Goal: Find specific page/section: Find specific page/section

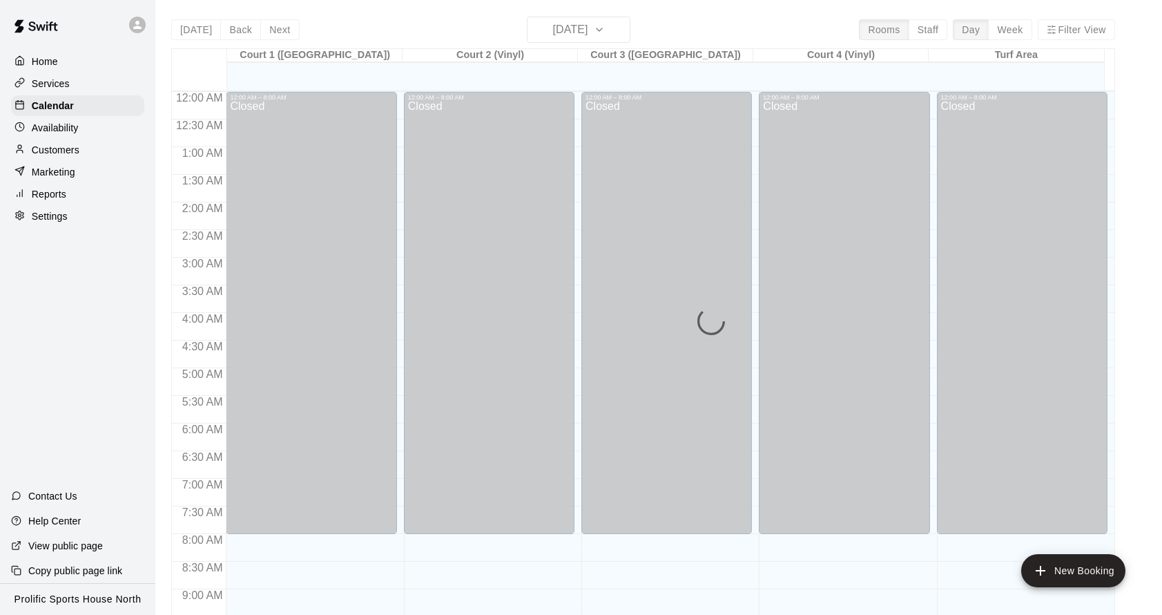
scroll to position [746, 0]
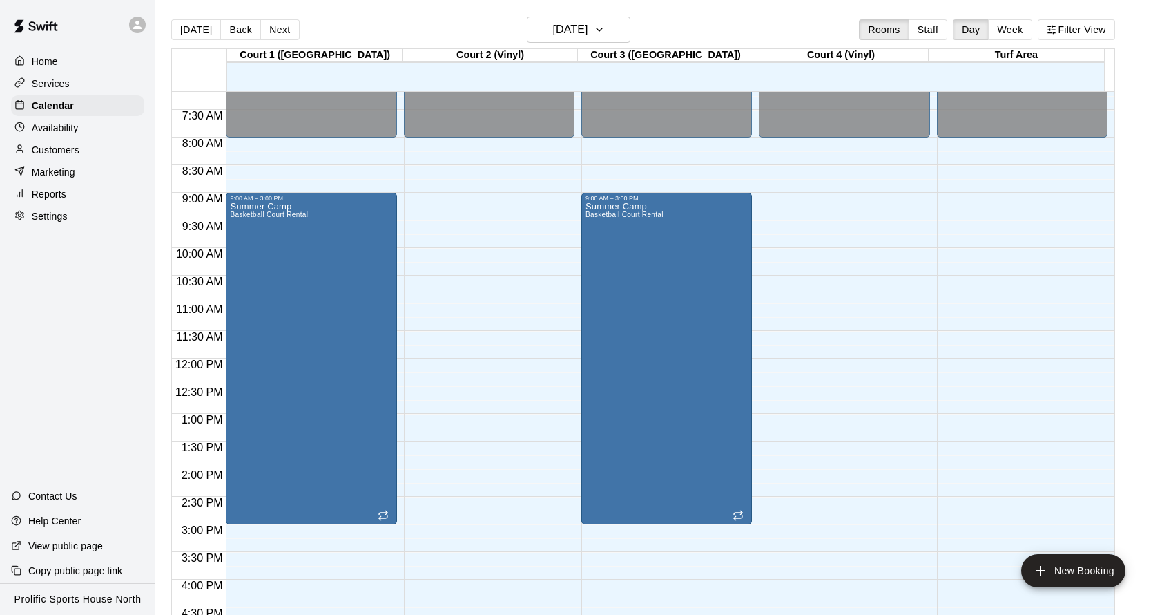
scroll to position [399, 0]
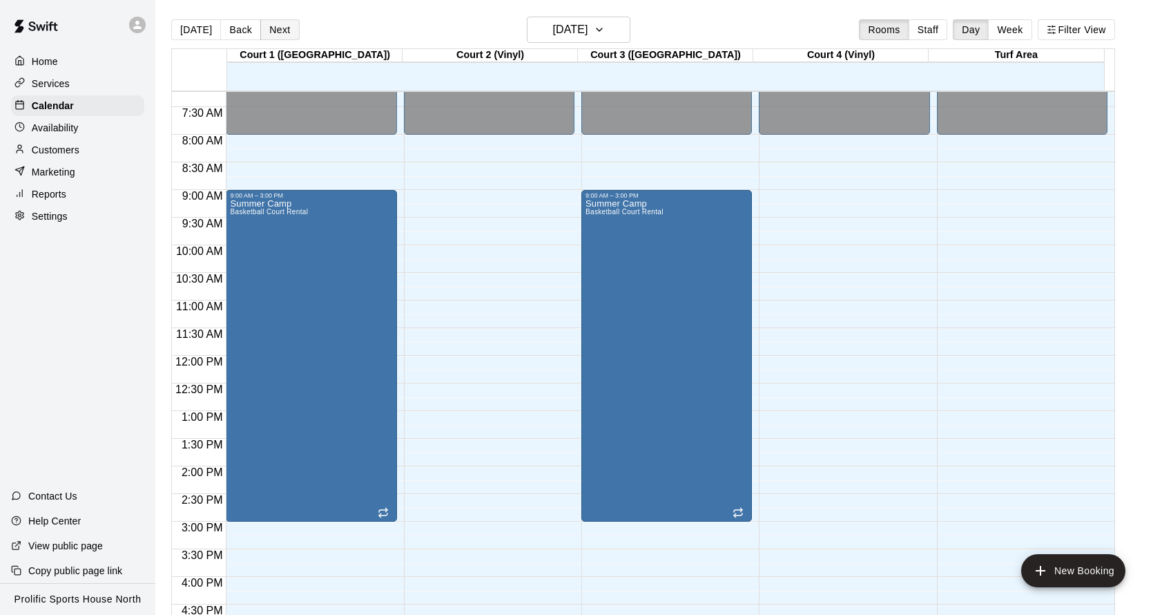
click at [280, 28] on button "Next" at bounding box center [279, 29] width 39 height 21
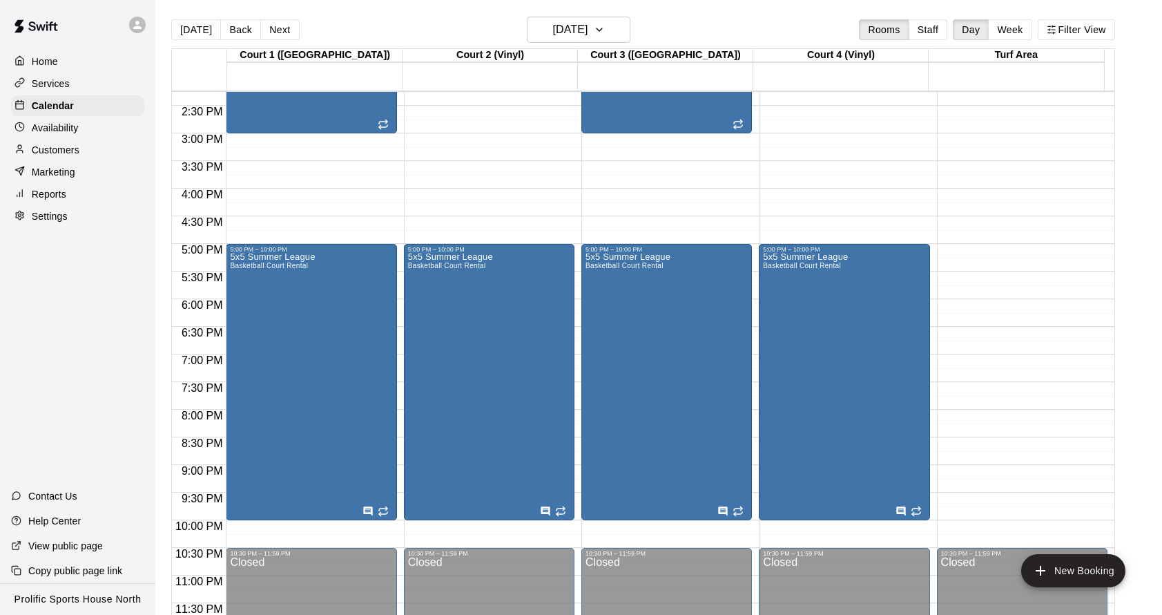
scroll to position [497, 0]
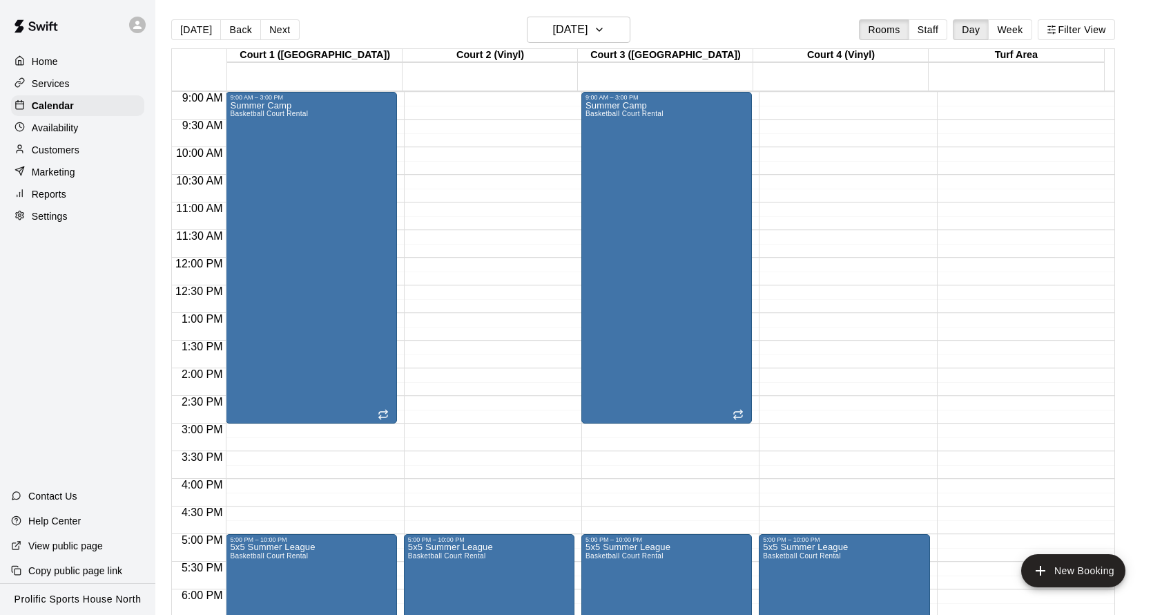
click at [280, 30] on button "Next" at bounding box center [279, 29] width 39 height 21
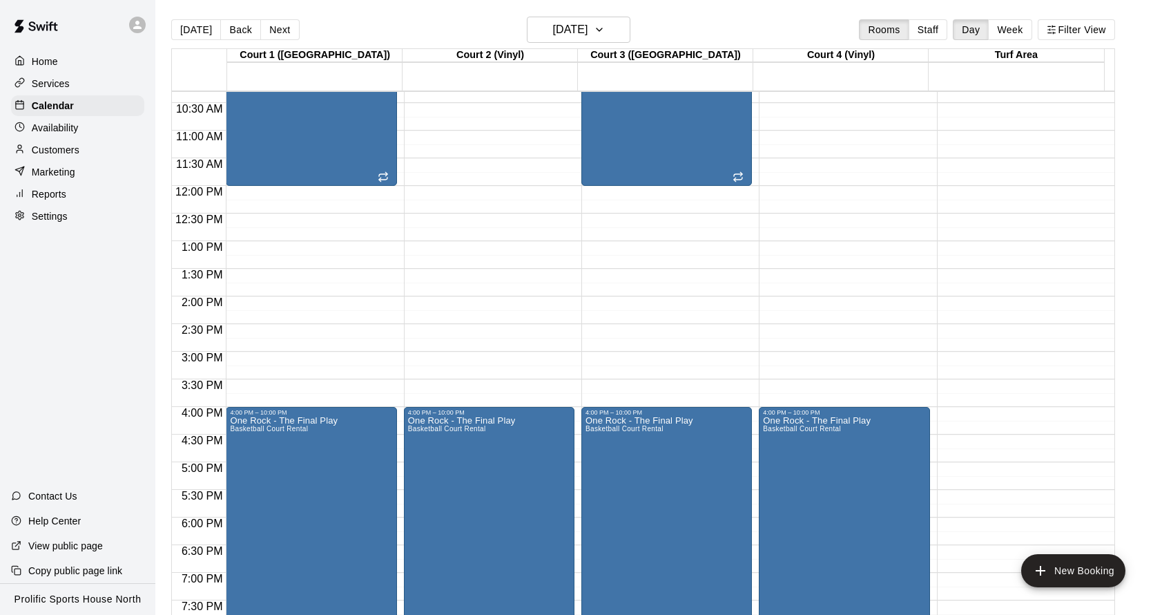
scroll to position [577, 0]
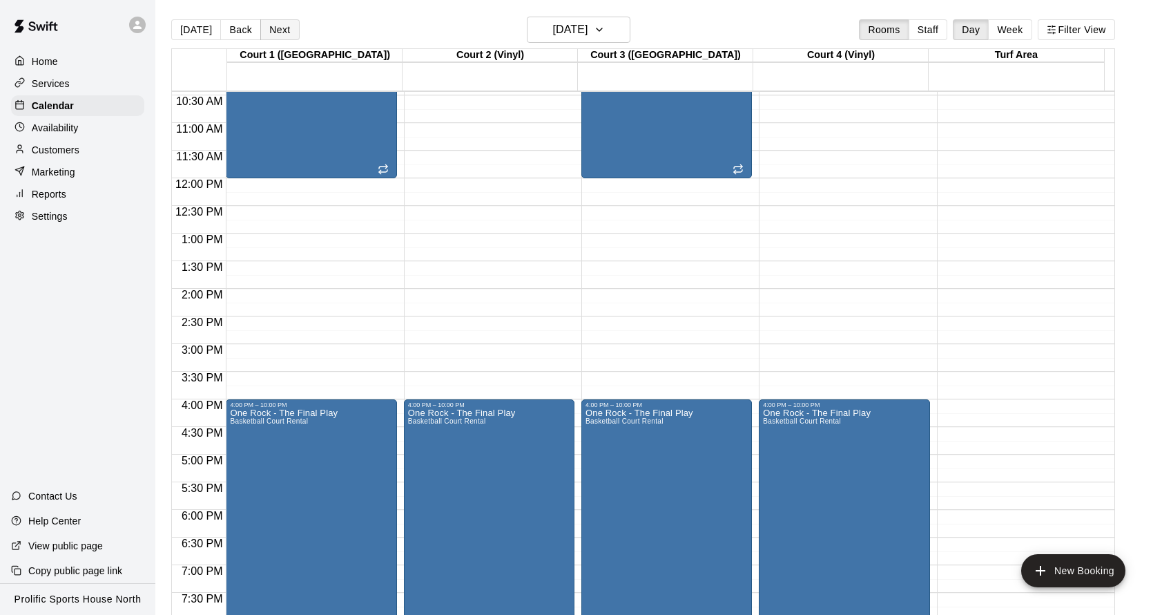
click at [278, 27] on button "Next" at bounding box center [279, 29] width 39 height 21
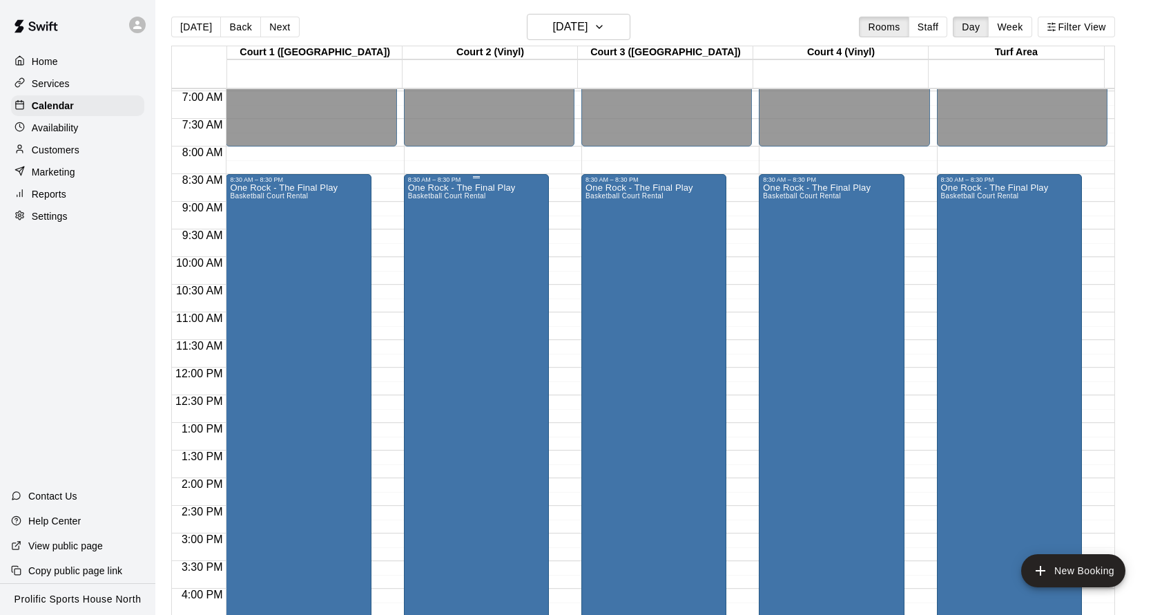
scroll to position [326, 0]
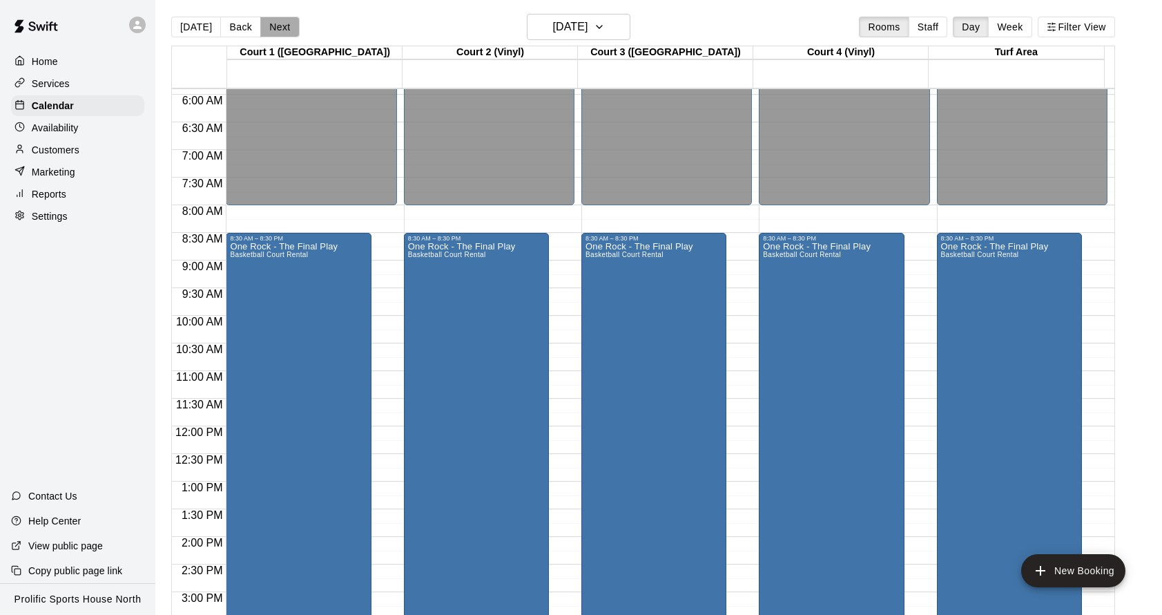
click at [278, 21] on button "Next" at bounding box center [279, 27] width 39 height 21
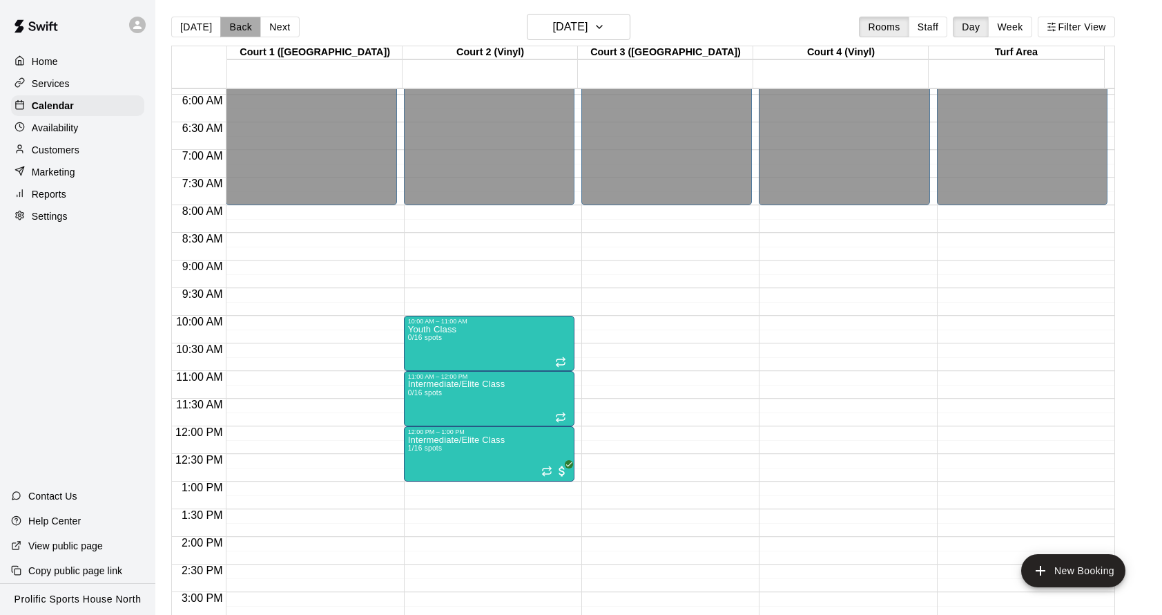
click at [236, 30] on button "Back" at bounding box center [240, 27] width 41 height 21
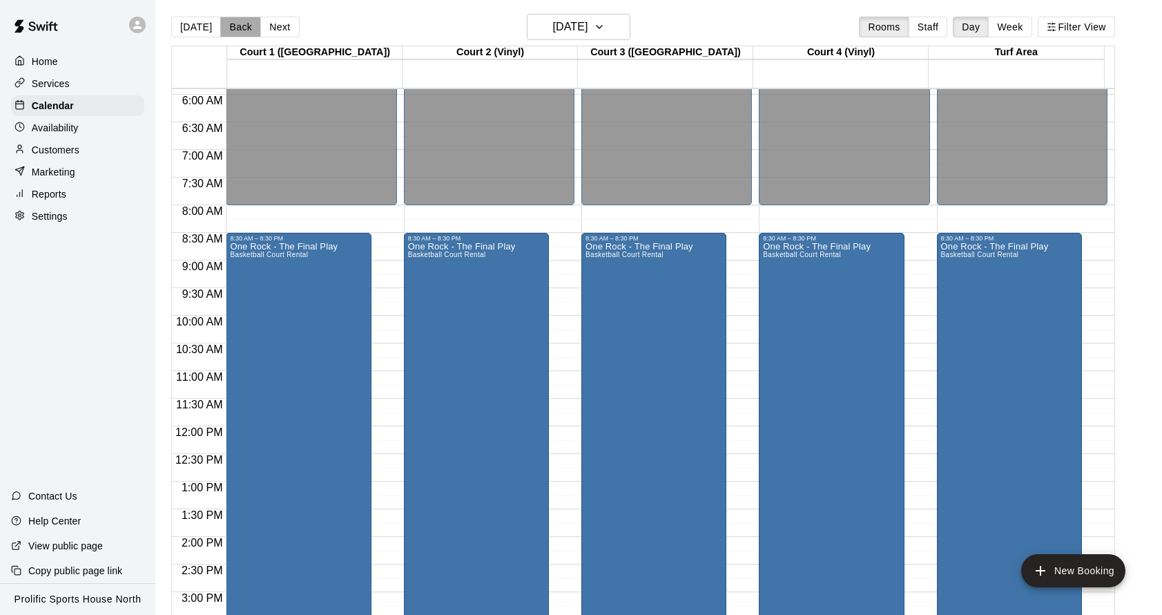
click at [237, 30] on button "Back" at bounding box center [240, 27] width 41 height 21
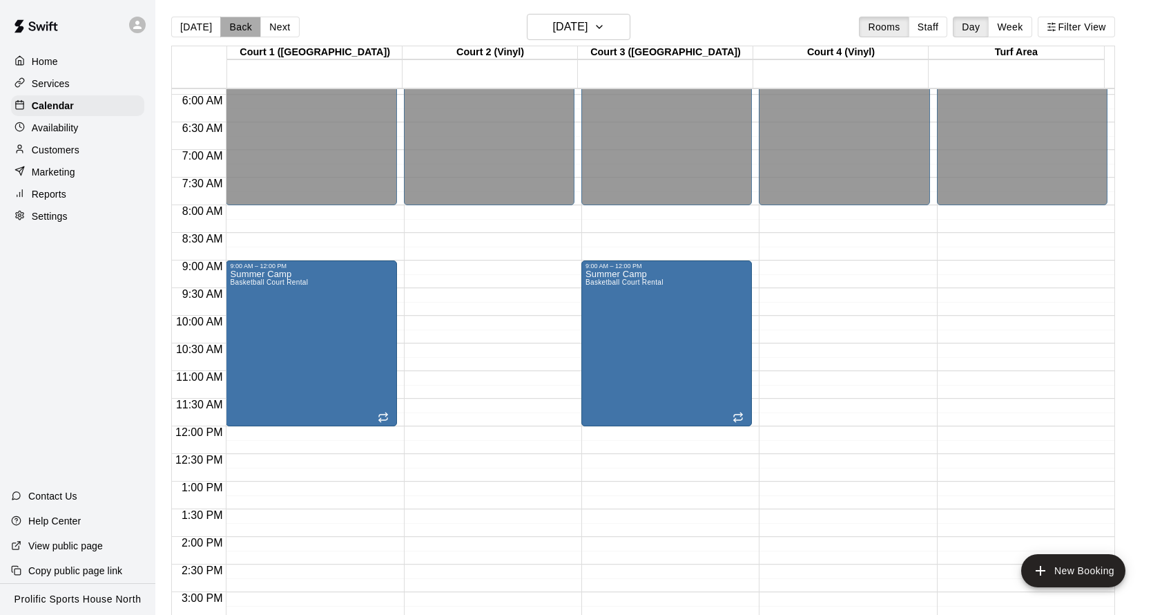
click at [237, 30] on button "Back" at bounding box center [240, 27] width 41 height 21
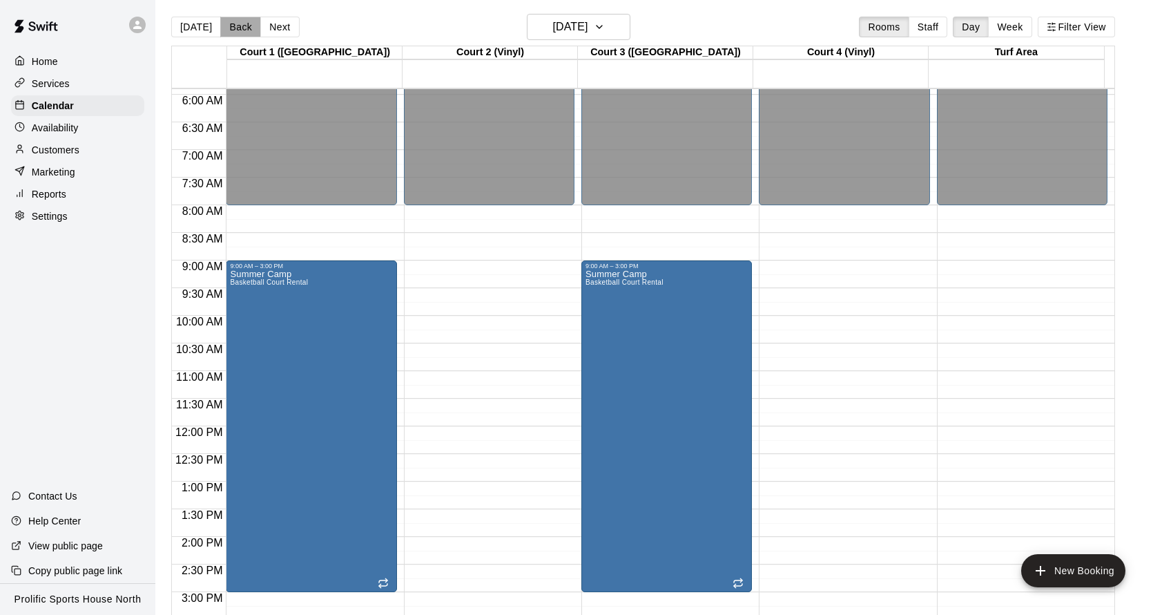
click at [237, 30] on button "Back" at bounding box center [240, 27] width 41 height 21
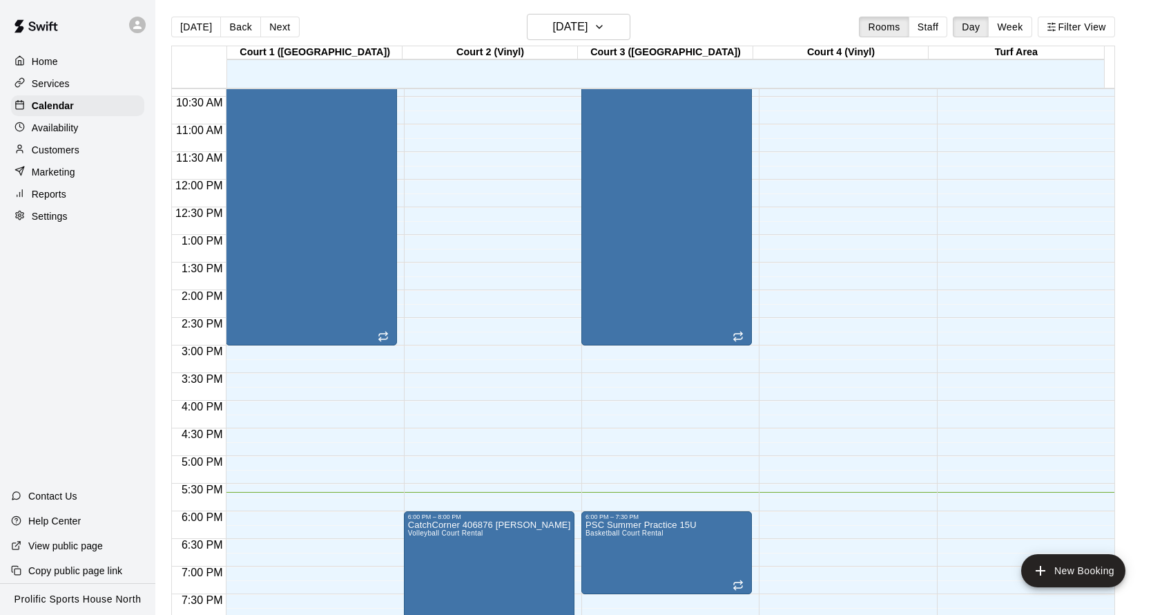
scroll to position [598, 0]
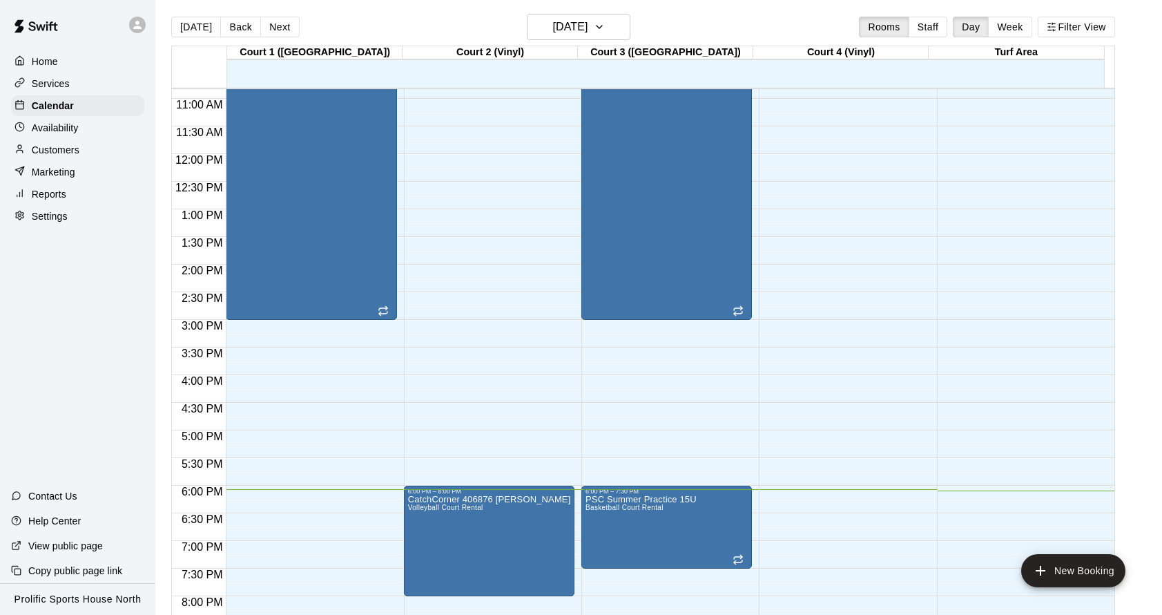
click at [84, 153] on div "Customers" at bounding box center [77, 150] width 133 height 21
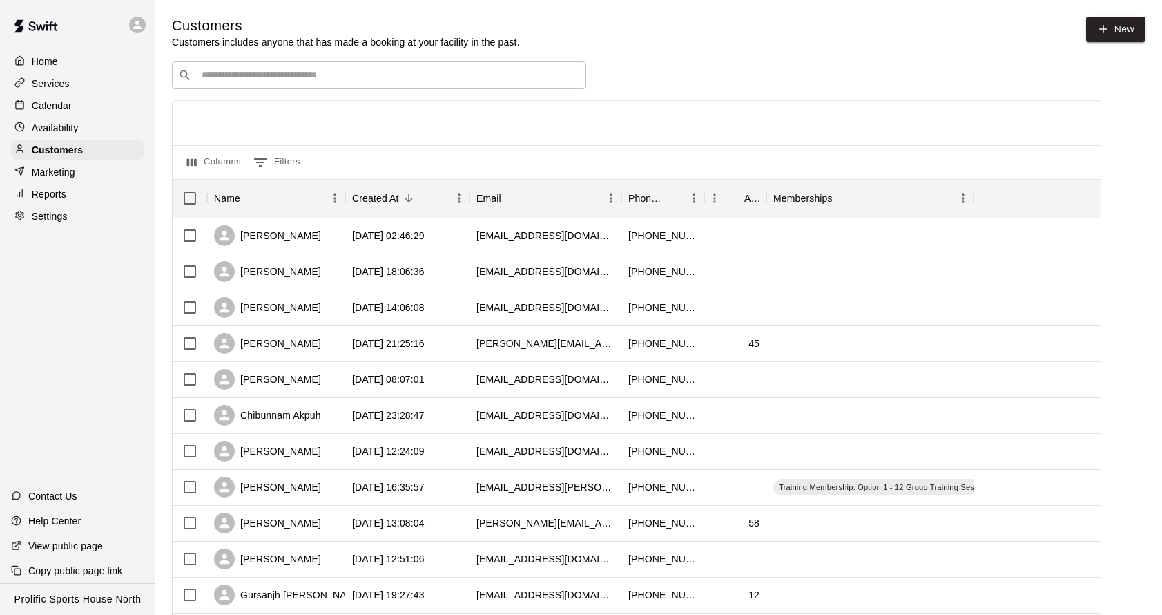
click at [256, 78] on input "Search customers by name or email" at bounding box center [389, 75] width 383 height 14
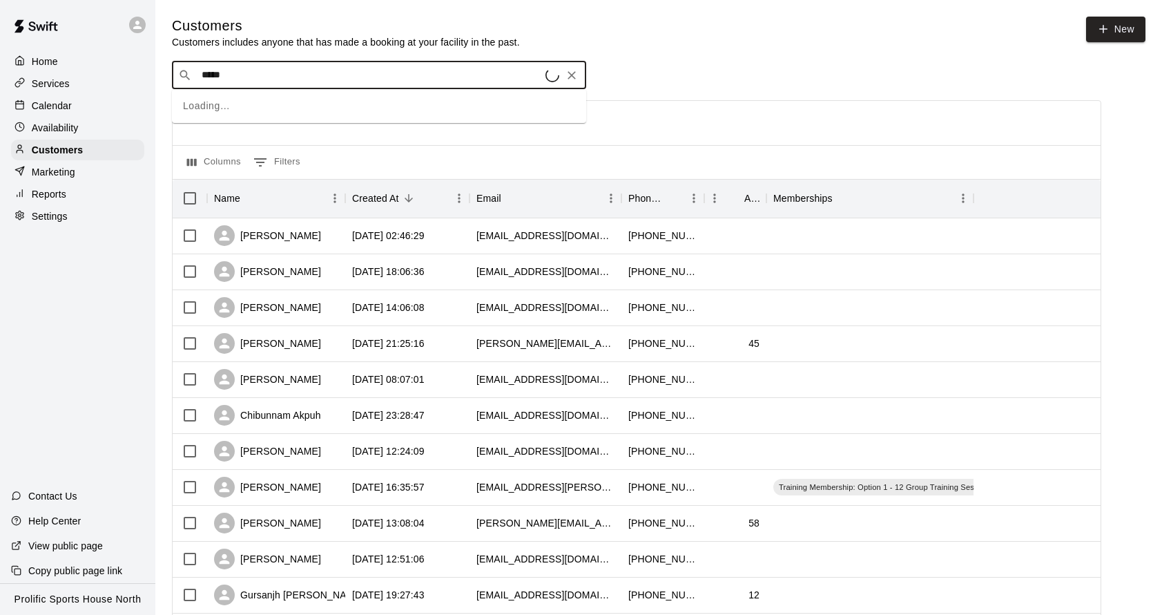
type input "******"
click at [390, 111] on div "[PERSON_NAME] Drop-In Membership (No Training) [PERSON_NAME][EMAIL_ADDRESS][DOM…" at bounding box center [323, 112] width 225 height 30
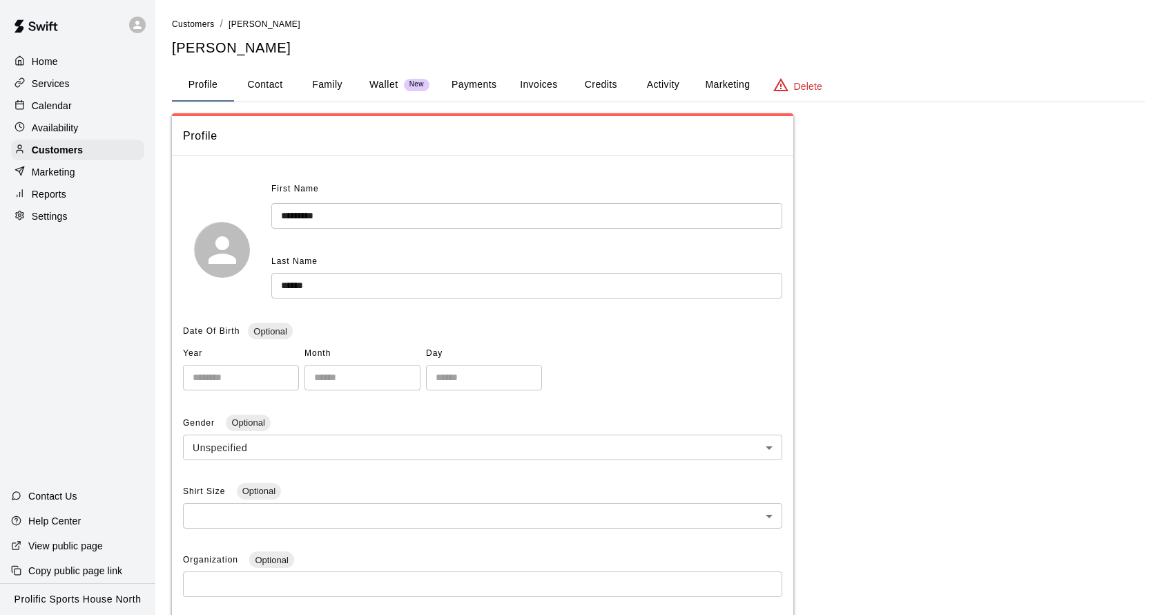
click at [324, 82] on button "Family" at bounding box center [327, 84] width 62 height 33
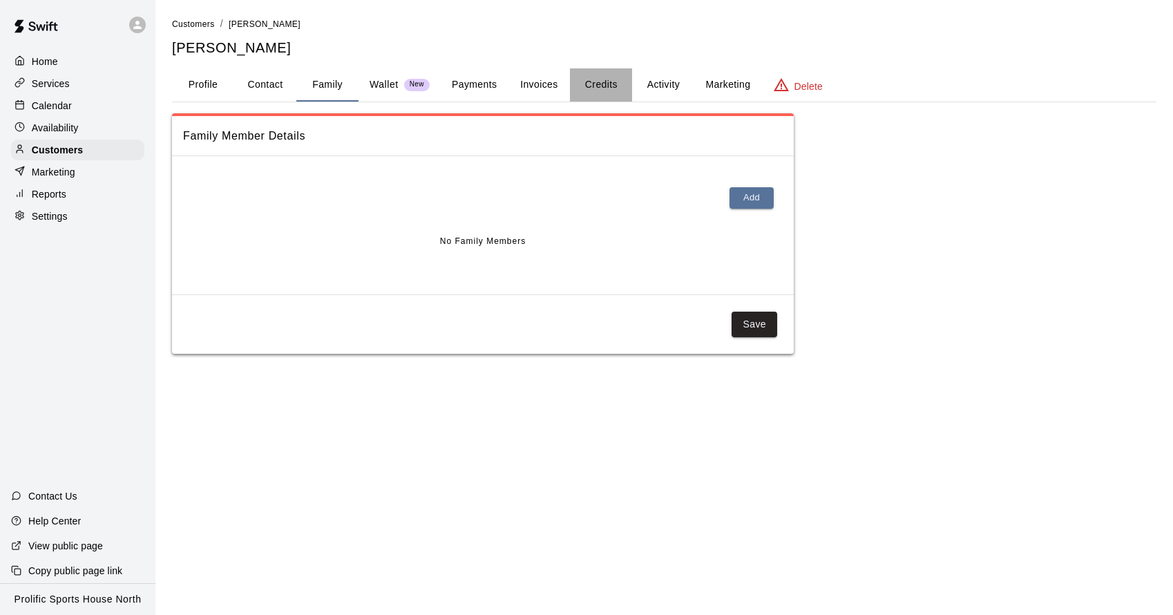
click at [598, 84] on button "Credits" at bounding box center [601, 84] width 62 height 33
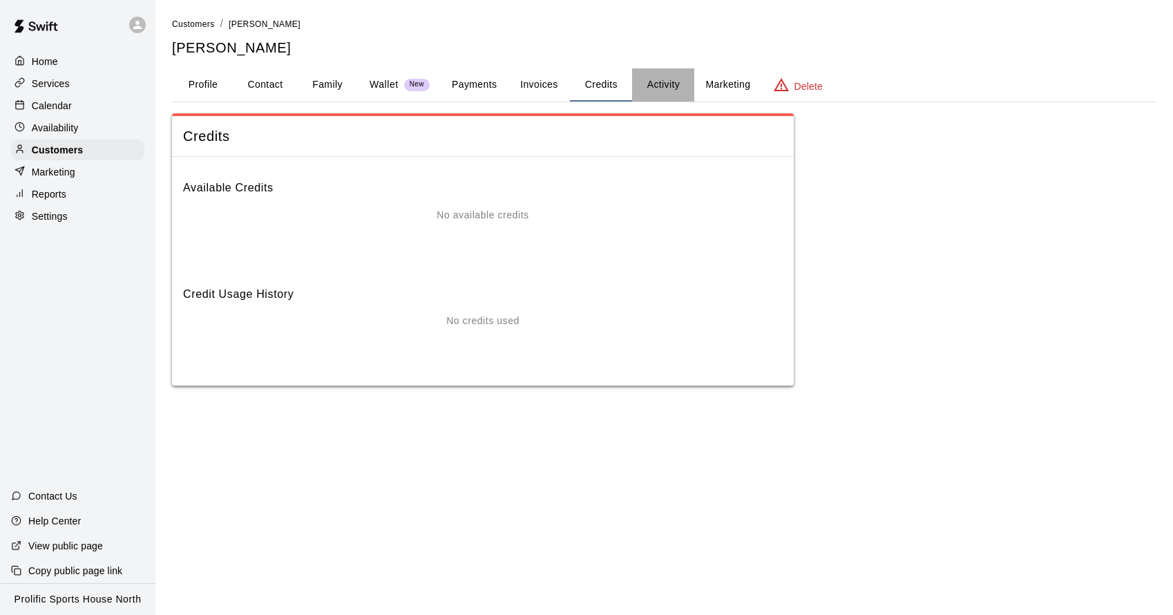
click at [666, 80] on button "Activity" at bounding box center [663, 84] width 62 height 33
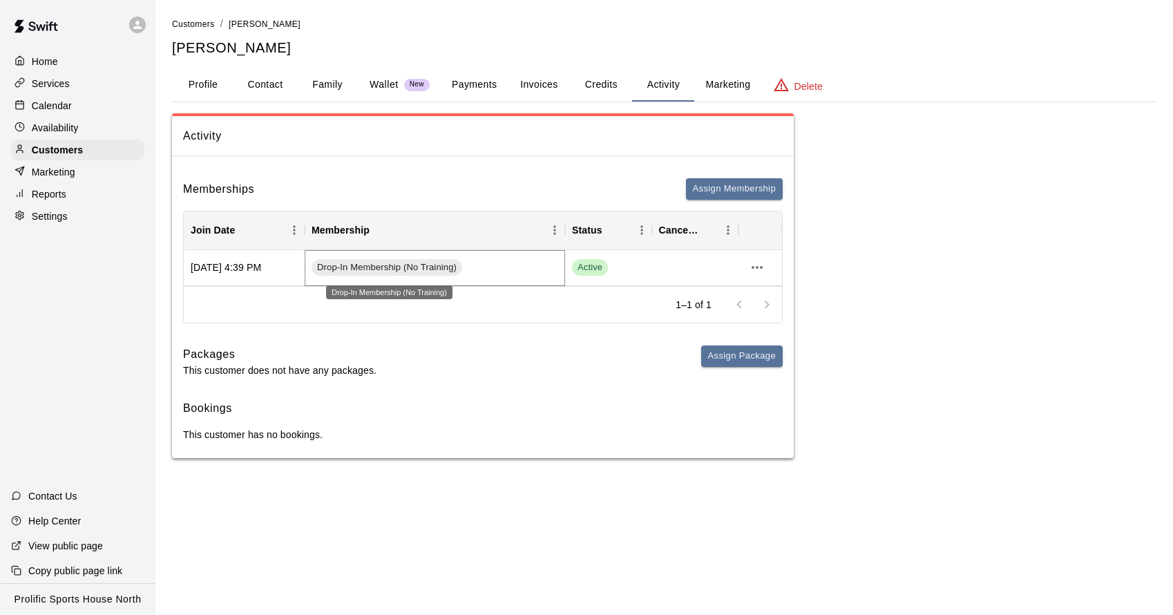
click at [374, 261] on span "Drop-In Membership (No Training)" at bounding box center [386, 267] width 151 height 13
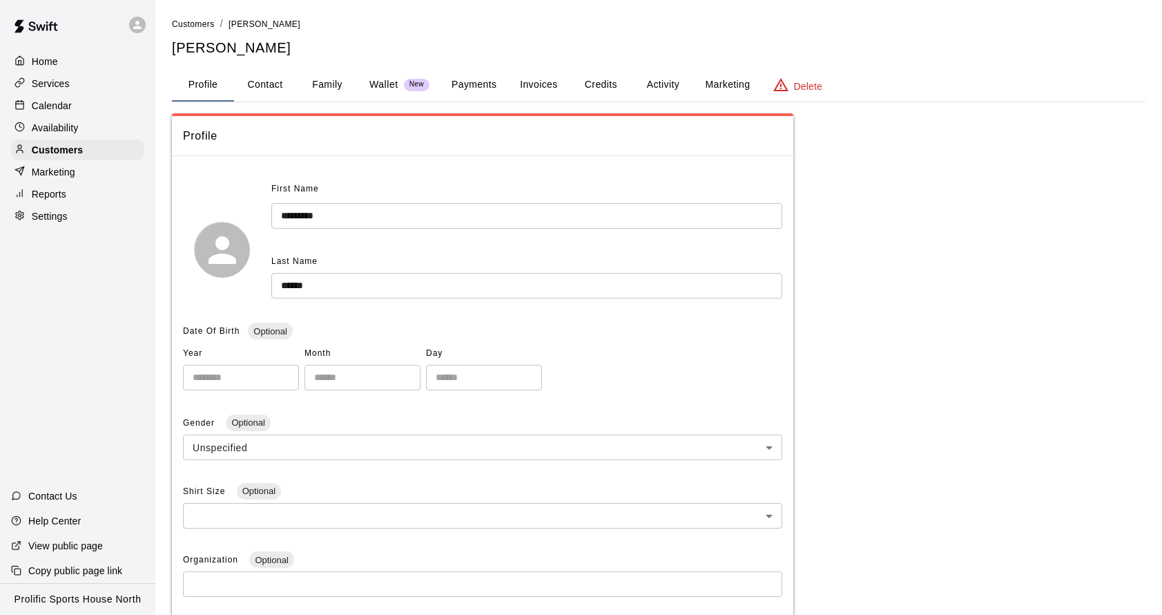
click at [660, 81] on button "Activity" at bounding box center [663, 84] width 62 height 33
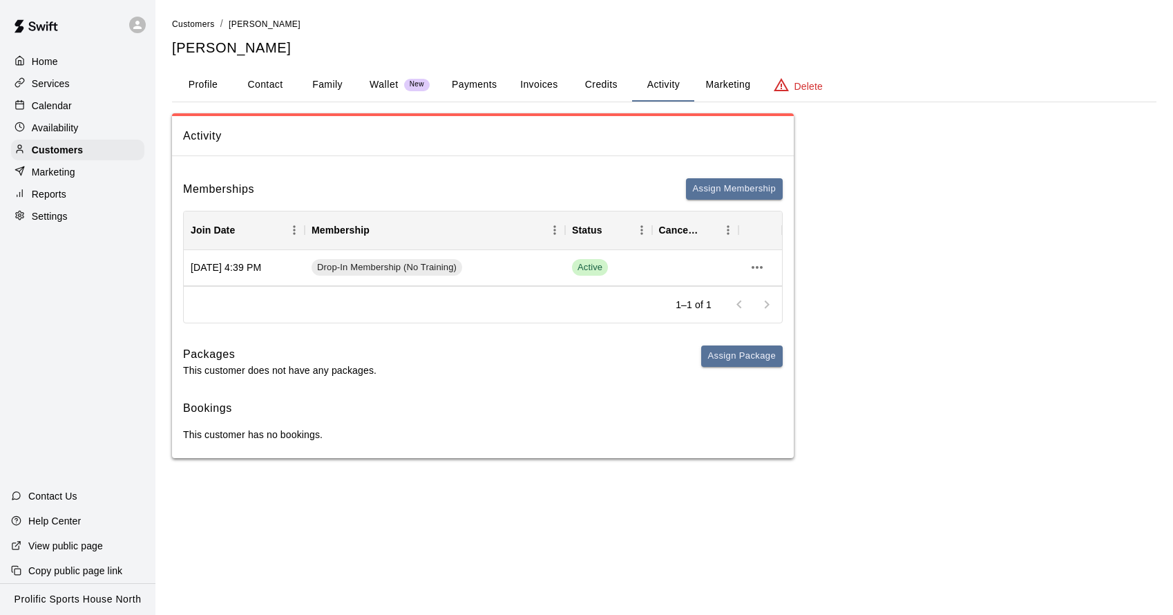
click at [611, 84] on button "Credits" at bounding box center [601, 84] width 62 height 33
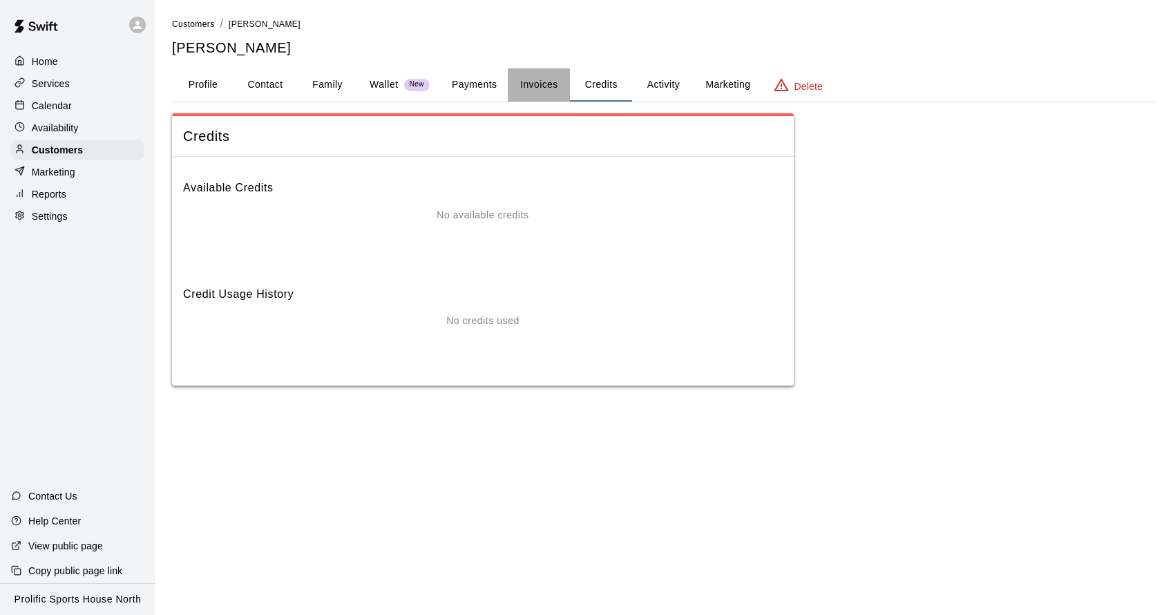
click at [557, 78] on button "Invoices" at bounding box center [539, 84] width 62 height 33
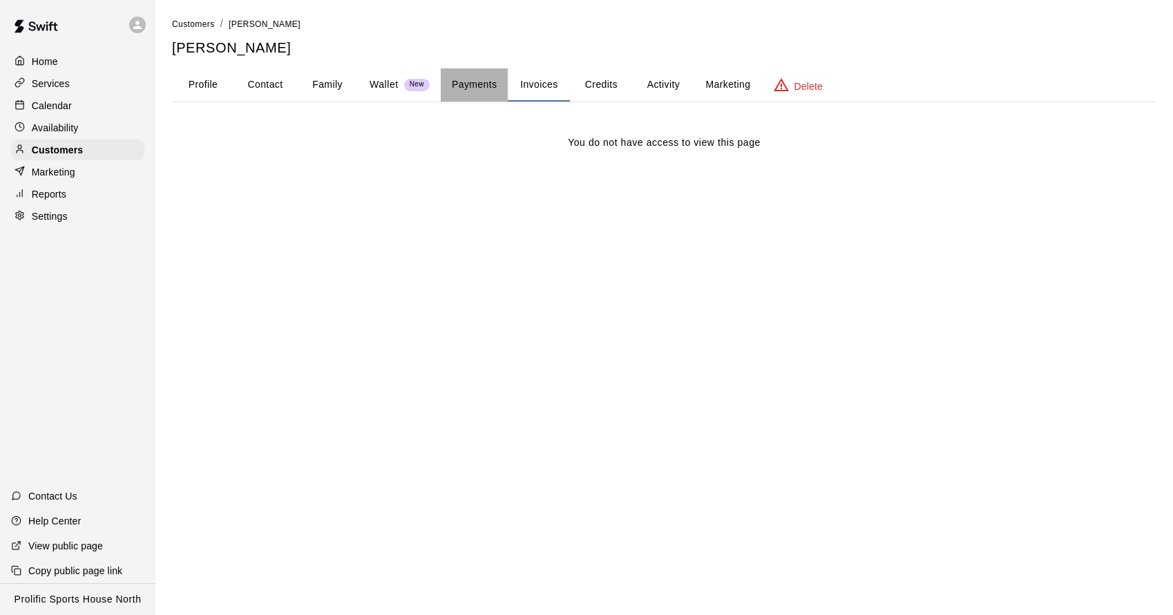
click at [488, 86] on button "Payments" at bounding box center [474, 84] width 67 height 33
